Goal: Complete application form: Complete application form

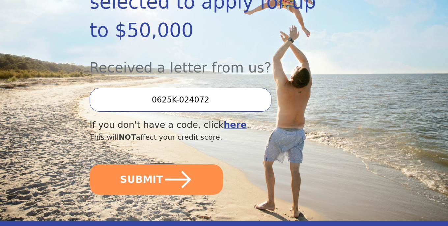
scroll to position [171, 0]
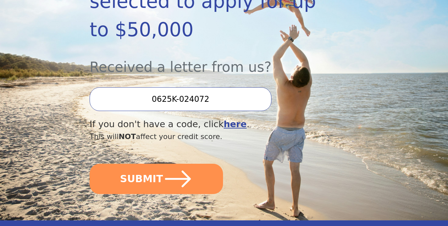
click at [176, 87] on input "0625K-024072" at bounding box center [181, 99] width 182 height 24
drag, startPoint x: 201, startPoint y: 51, endPoint x: 161, endPoint y: 50, distance: 40.2
click at [161, 87] on input "-024072" at bounding box center [181, 99] width 182 height 24
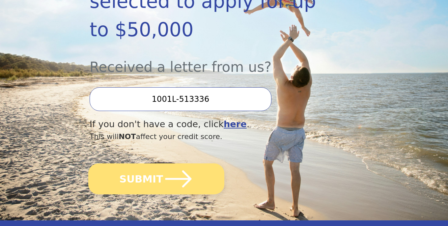
type input "1001L-513336"
click at [132, 163] on button "SUBMIT" at bounding box center [156, 178] width 136 height 31
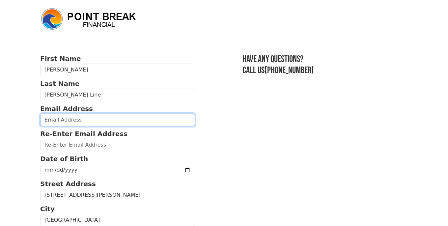
click at [88, 121] on input "email" at bounding box center [117, 120] width 155 height 13
type input "jenlong73@gmail.com"
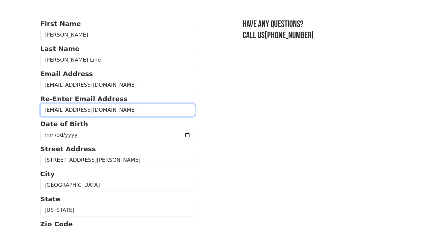
scroll to position [41, 0]
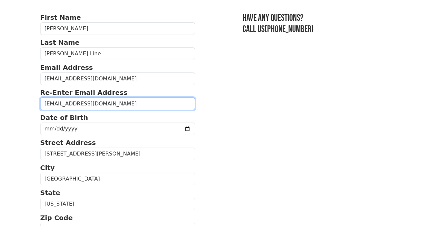
type input "jenlong73@gmail.com"
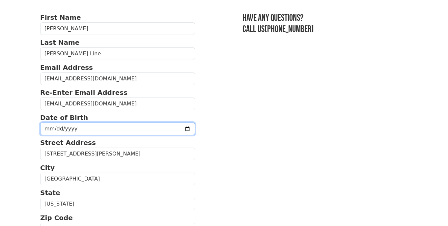
click at [58, 127] on input "date" at bounding box center [117, 129] width 155 height 13
click at [48, 126] on input "date" at bounding box center [117, 129] width 155 height 13
type input "1973-10-25"
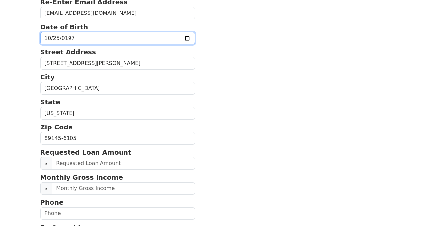
scroll to position [132, 0]
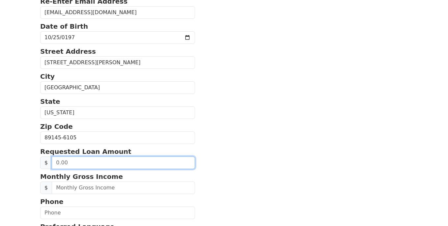
click at [61, 162] on input "text" at bounding box center [123, 162] width 143 height 13
type input "5,000.00"
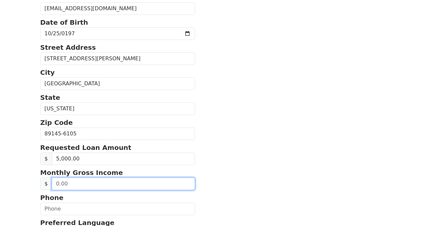
click at [58, 185] on input "text" at bounding box center [123, 184] width 143 height 13
type input "11,000.00"
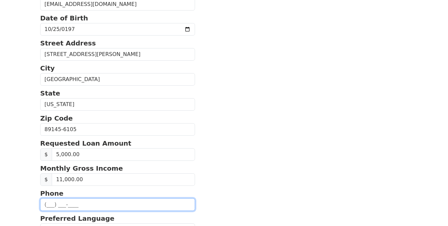
click at [52, 210] on input "text" at bounding box center [117, 204] width 155 height 13
type input "(702) 468-2686"
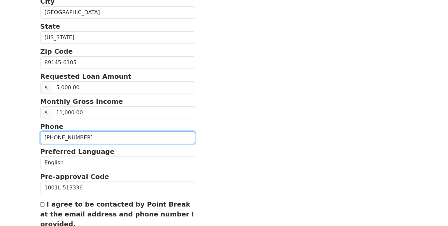
scroll to position [266, 0]
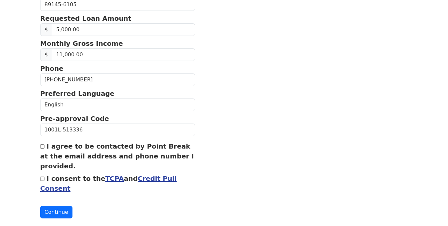
click at [43, 149] on input "I agree to be contacted by Point Break at the email address and phone number I …" at bounding box center [42, 146] width 4 height 4
checkbox input "true"
click at [43, 181] on input "I consent to the TCPA and Credit Pull Consent" at bounding box center [42, 179] width 4 height 4
checkbox input "true"
click at [53, 214] on button "Continue" at bounding box center [56, 212] width 32 height 13
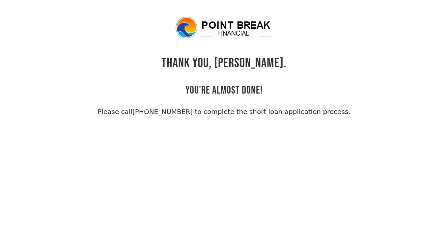
scroll to position [16, 0]
